Goal: Task Accomplishment & Management: Manage account settings

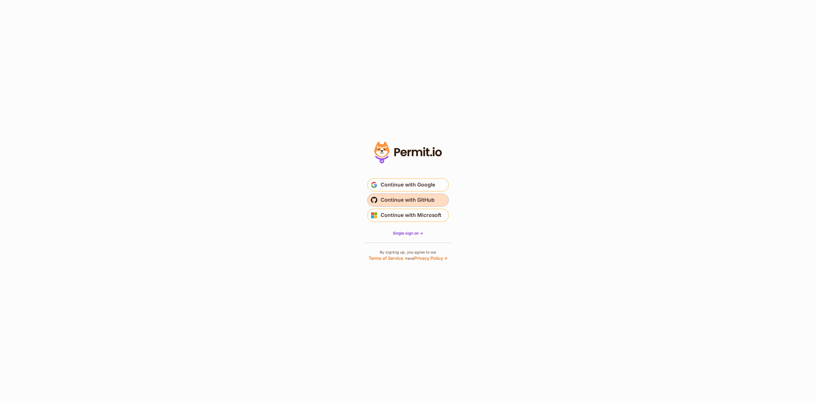
click at [436, 200] on button "Continue with GitHub" at bounding box center [407, 199] width 81 height 13
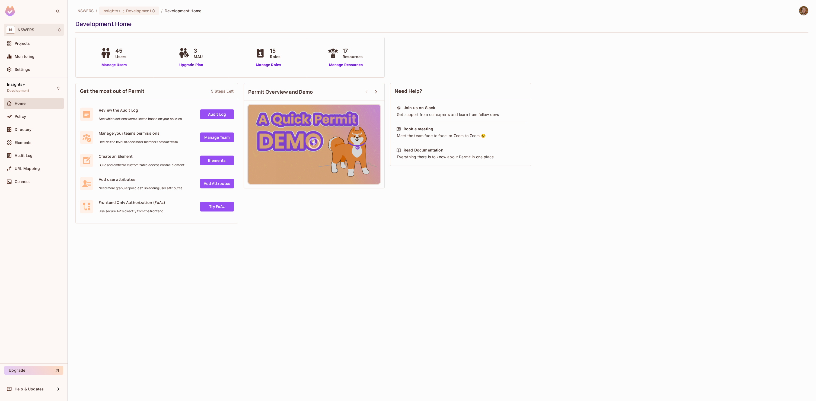
click at [43, 33] on div "N NSWERS" at bounding box center [34, 30] width 56 height 8
click at [43, 46] on span "tarrball" at bounding box center [31, 45] width 38 height 5
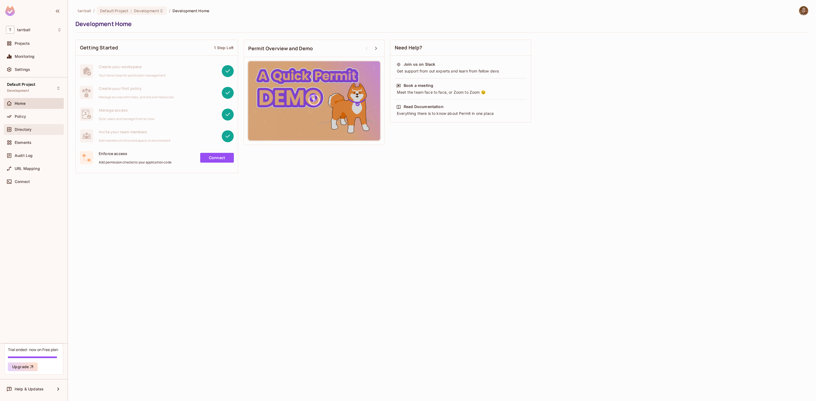
click at [34, 127] on div "Directory" at bounding box center [34, 129] width 56 height 7
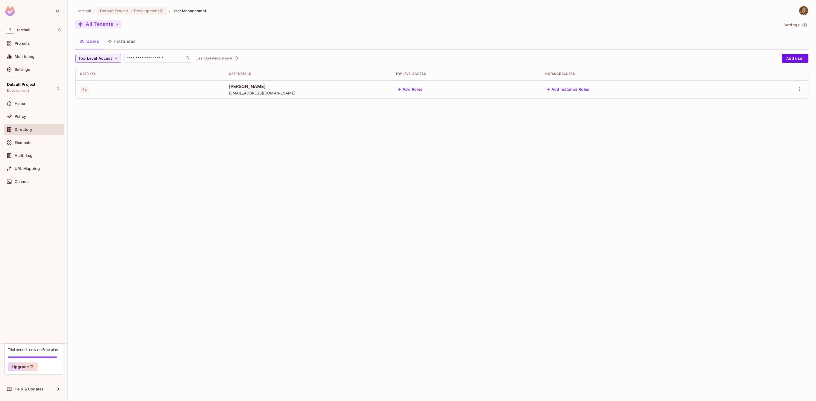
click at [111, 24] on button "All Tenants" at bounding box center [98, 24] width 46 height 9
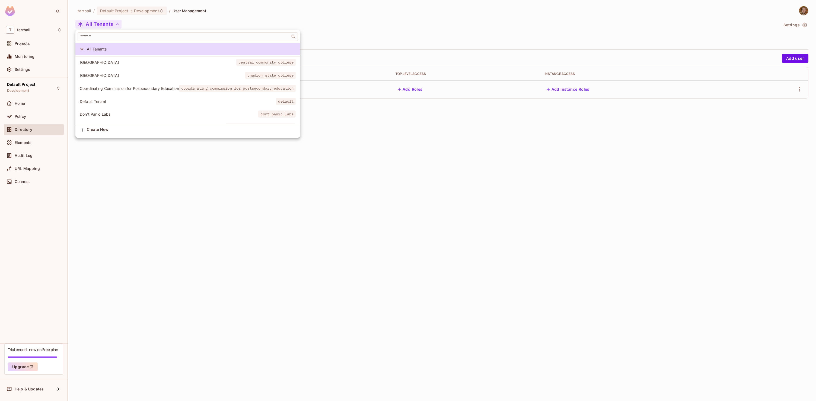
click at [98, 129] on span "Create New" at bounding box center [191, 129] width 209 height 4
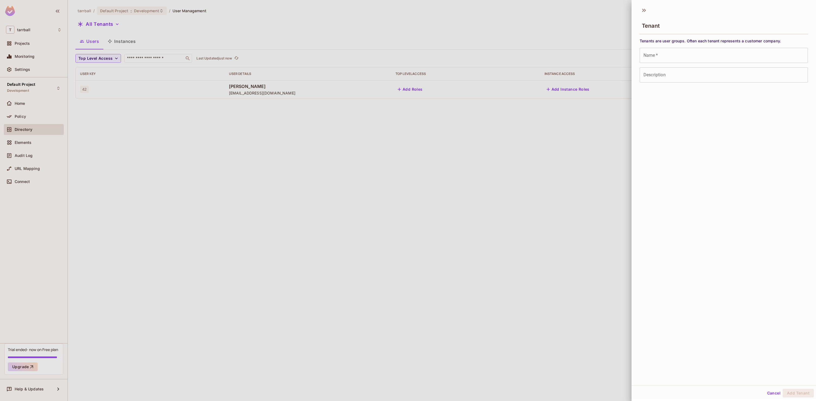
click at [700, 55] on input "Name   *" at bounding box center [724, 55] width 168 height 15
type input "*******"
click at [794, 392] on button "Add Tenant" at bounding box center [798, 392] width 31 height 9
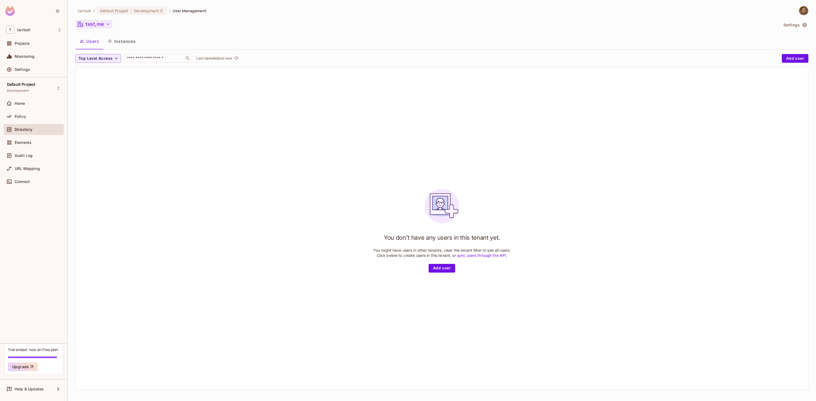
click at [99, 24] on button "test,me" at bounding box center [93, 24] width 37 height 9
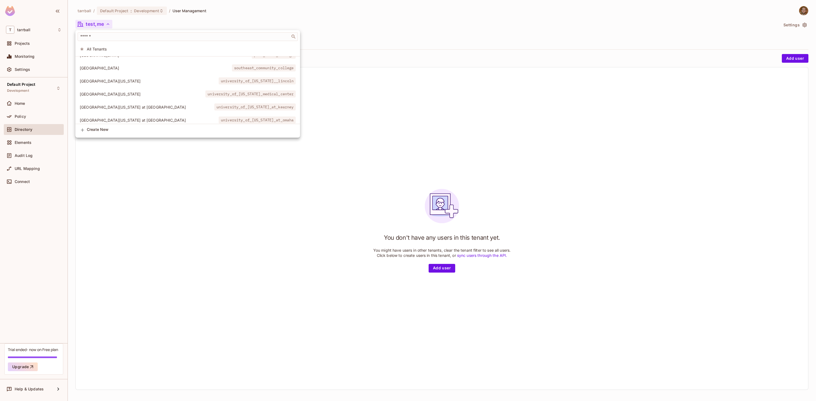
scroll to position [206, 0]
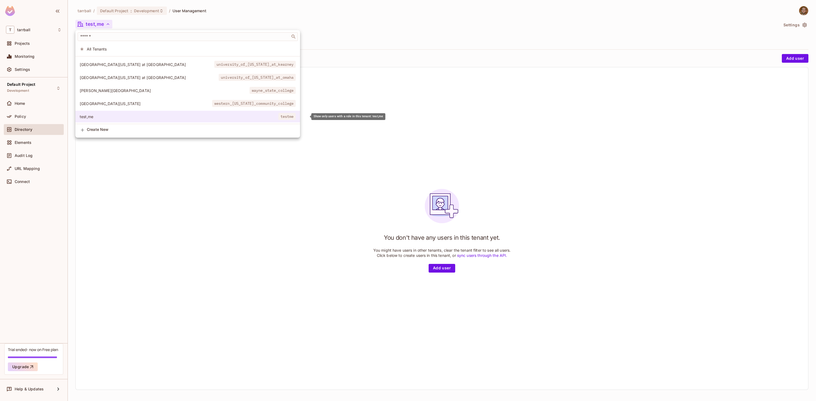
click at [106, 117] on span "test,me" at bounding box center [179, 116] width 199 height 5
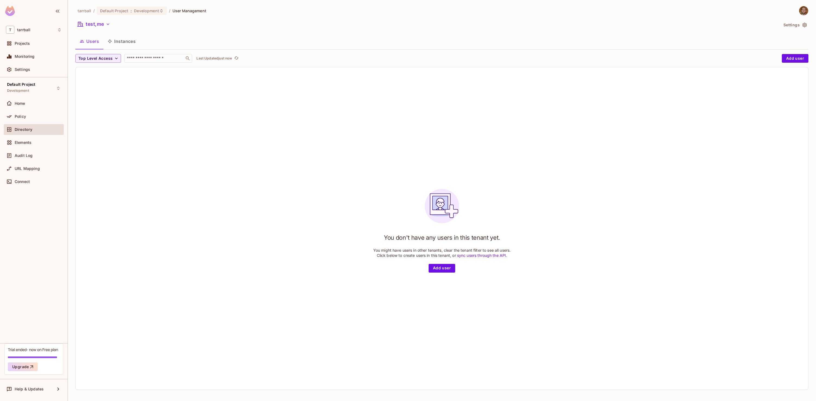
click at [803, 26] on icon "button" at bounding box center [804, 25] width 4 height 5
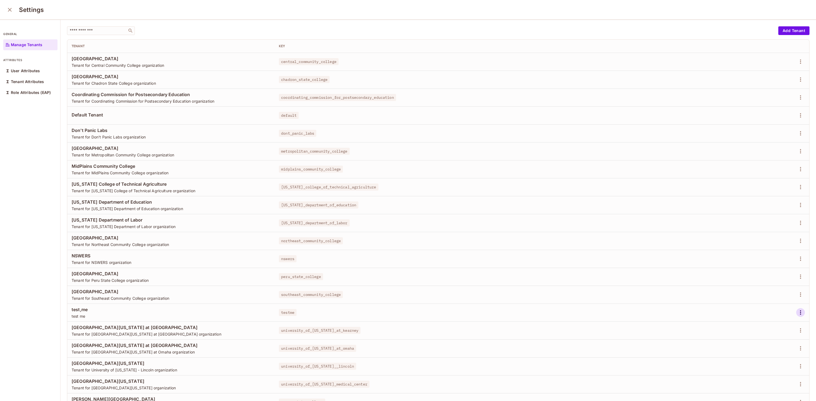
click at [800, 312] on icon "button" at bounding box center [800, 312] width 1 height 4
click at [778, 347] on div "Delete Tenant" at bounding box center [780, 348] width 25 height 5
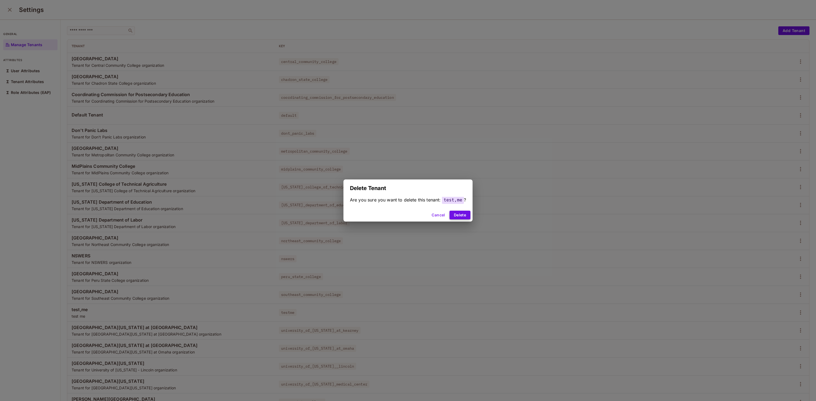
click at [461, 216] on button "Delete" at bounding box center [459, 214] width 21 height 9
